Goal: Information Seeking & Learning: Learn about a topic

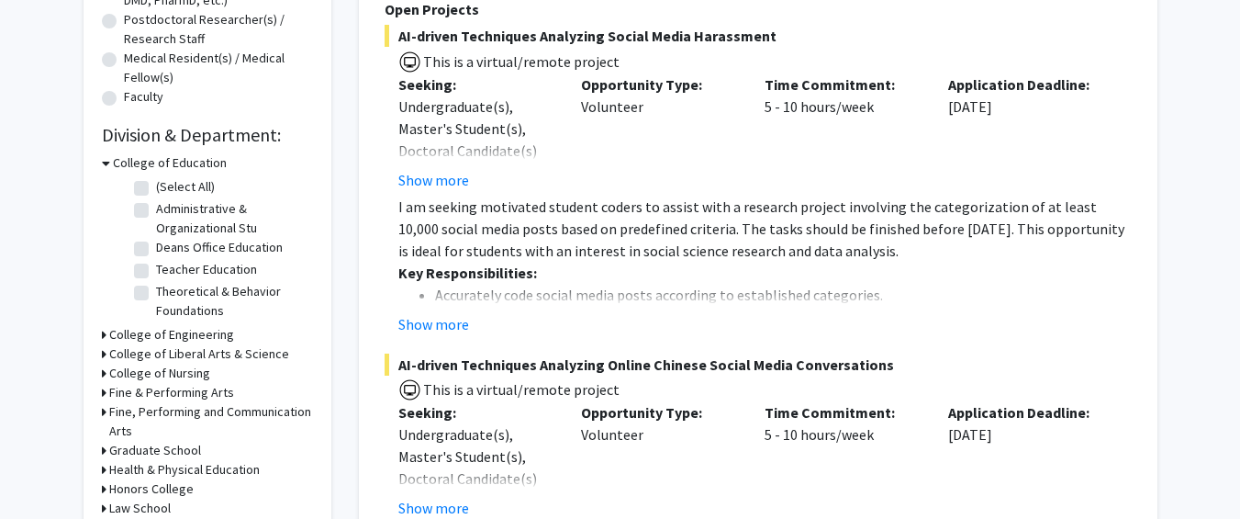
scroll to position [477, 0]
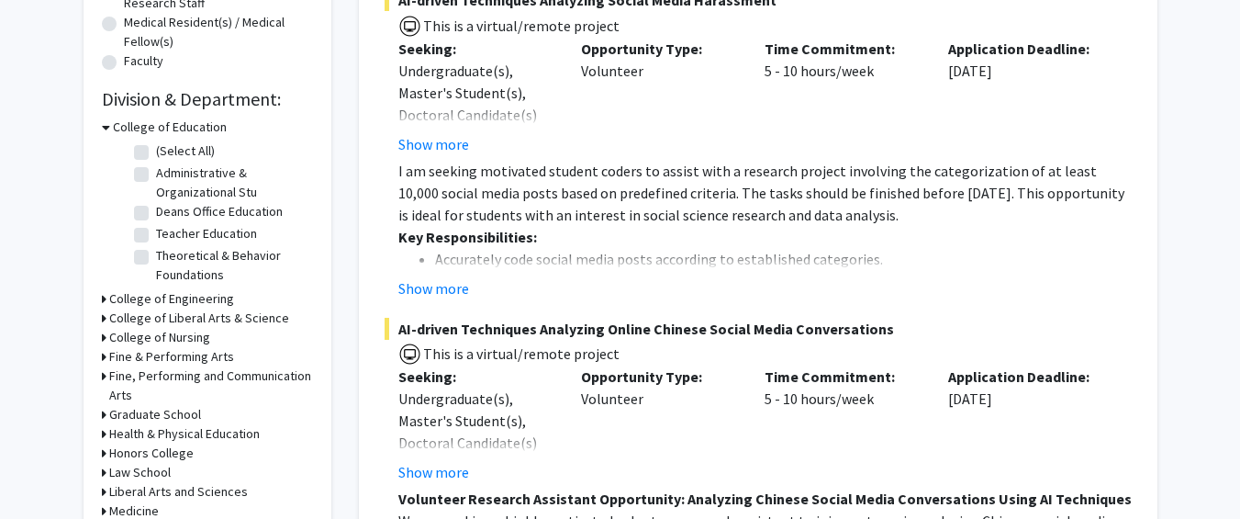
click at [128, 296] on h3 "College of Engineering" at bounding box center [171, 298] width 125 height 19
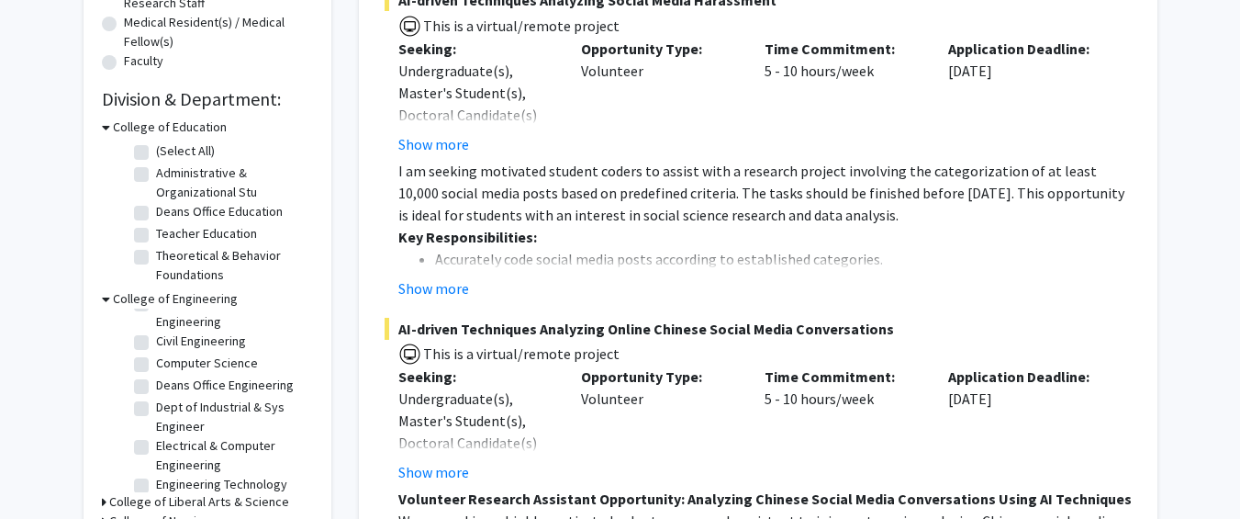
scroll to position [87, 0]
click at [149, 443] on fg-checkbox "Electrical & Computer Engineering Electrical & Computer Engineering" at bounding box center [221, 454] width 174 height 39
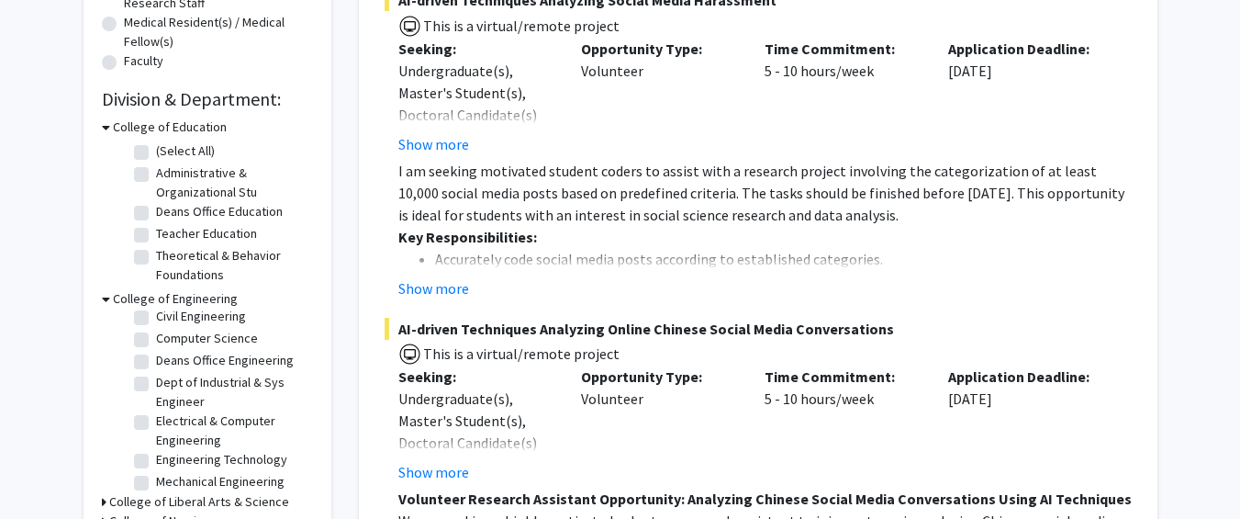
click at [156, 425] on label "Electrical & Computer Engineering" at bounding box center [232, 430] width 152 height 39
click at [156, 423] on input "Electrical & Computer Engineering" at bounding box center [162, 417] width 12 height 12
checkbox input "true"
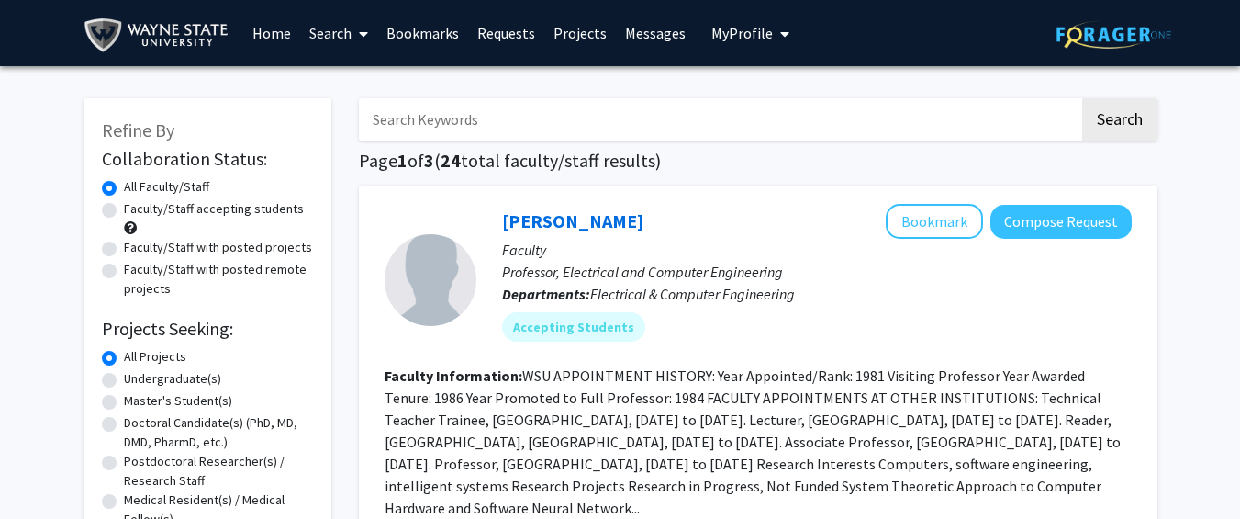
click at [124, 210] on label "Faculty/Staff accepting students" at bounding box center [214, 208] width 180 height 19
click at [124, 210] on input "Faculty/Staff accepting students" at bounding box center [130, 205] width 12 height 12
radio input "true"
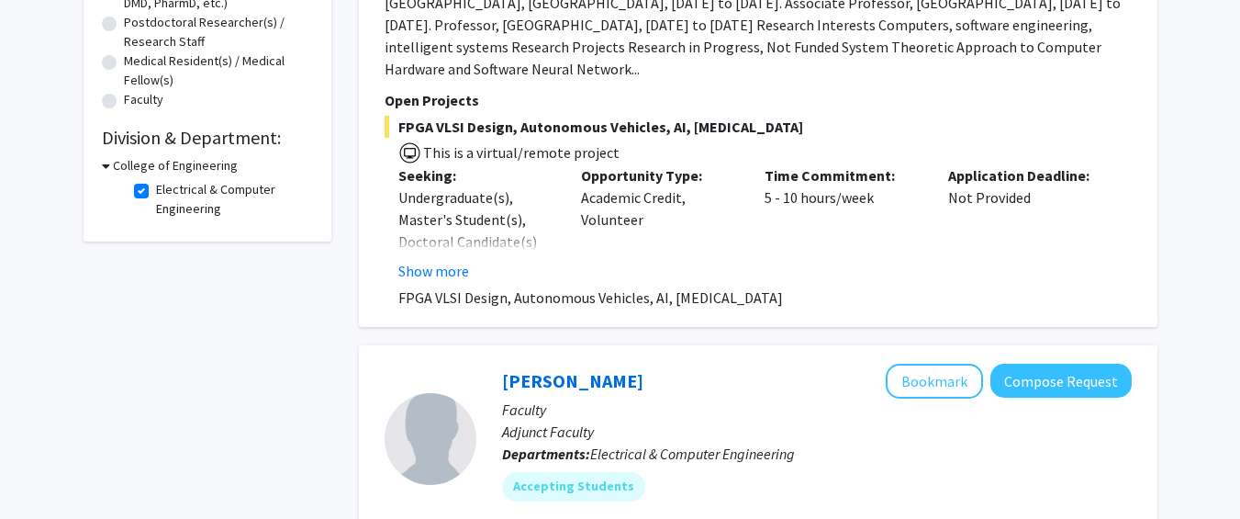
scroll to position [308, 0]
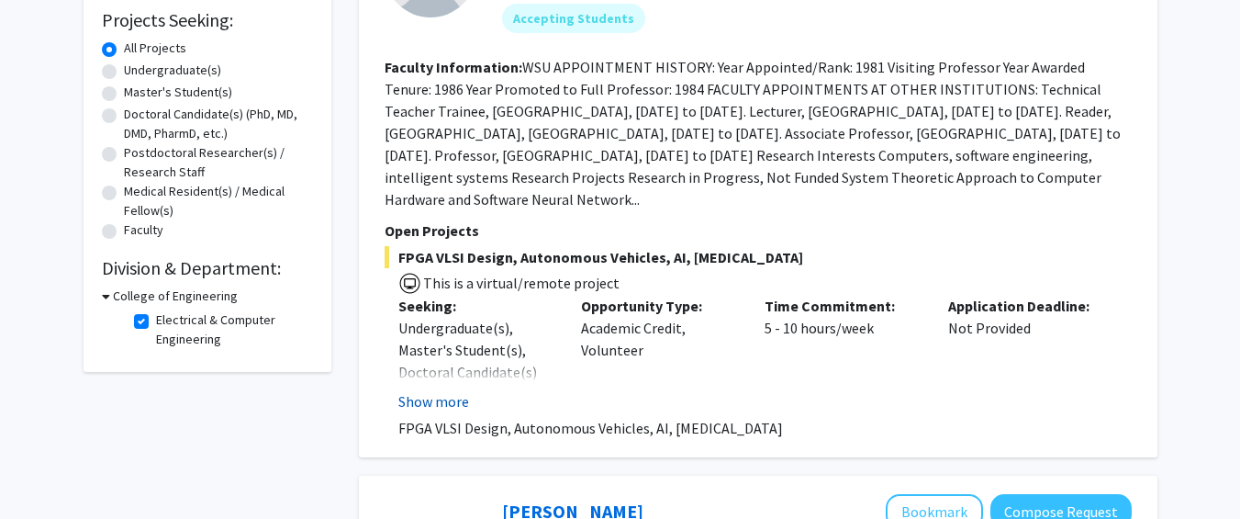
click at [452, 407] on button "Show more" at bounding box center [433, 401] width 71 height 22
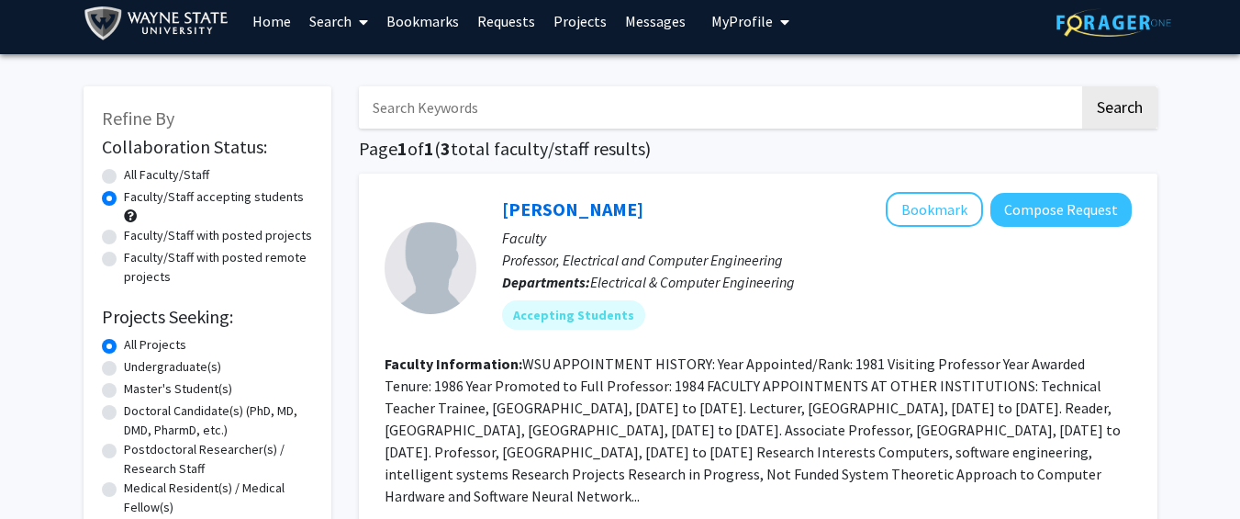
scroll to position [0, 0]
